Goal: Navigation & Orientation: Find specific page/section

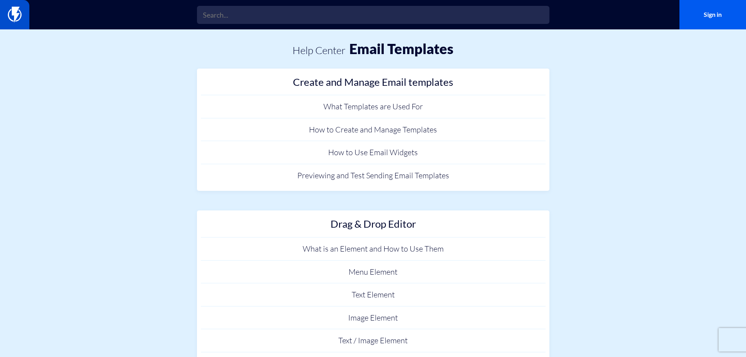
click at [14, 16] on img at bounding box center [15, 15] width 14 height 16
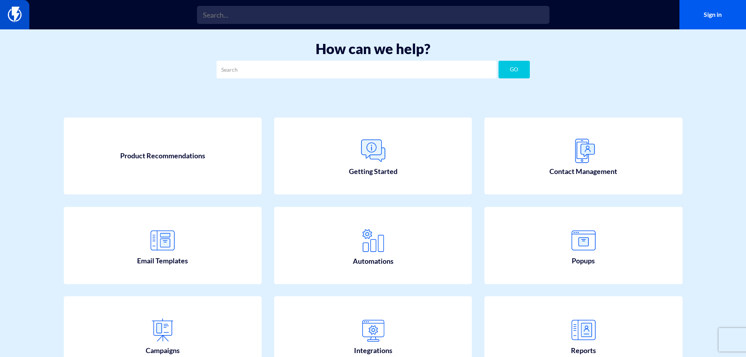
click at [24, 18] on link at bounding box center [14, 14] width 29 height 29
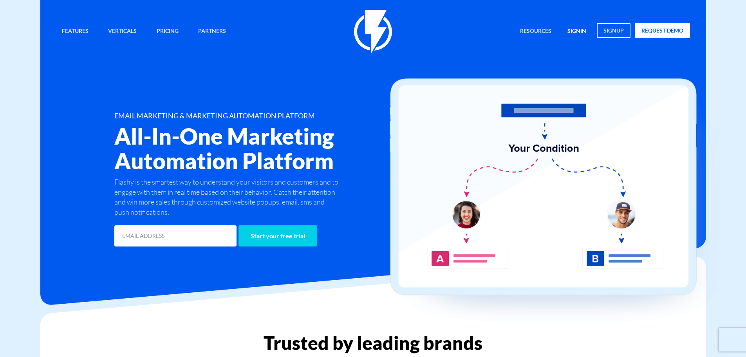
click at [583, 34] on link "signin" at bounding box center [577, 31] width 31 height 17
